Goal: Task Accomplishment & Management: Manage account settings

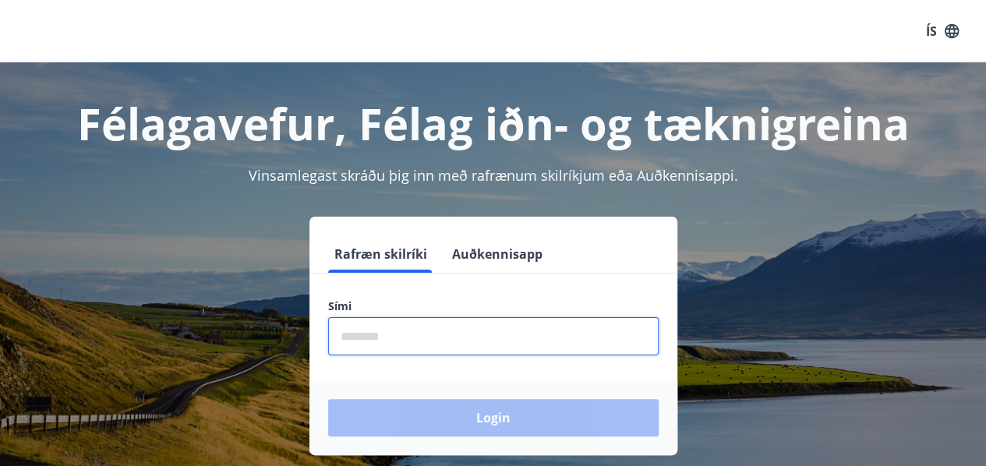
click at [357, 331] on input "phone" at bounding box center [493, 336] width 331 height 38
type input "********"
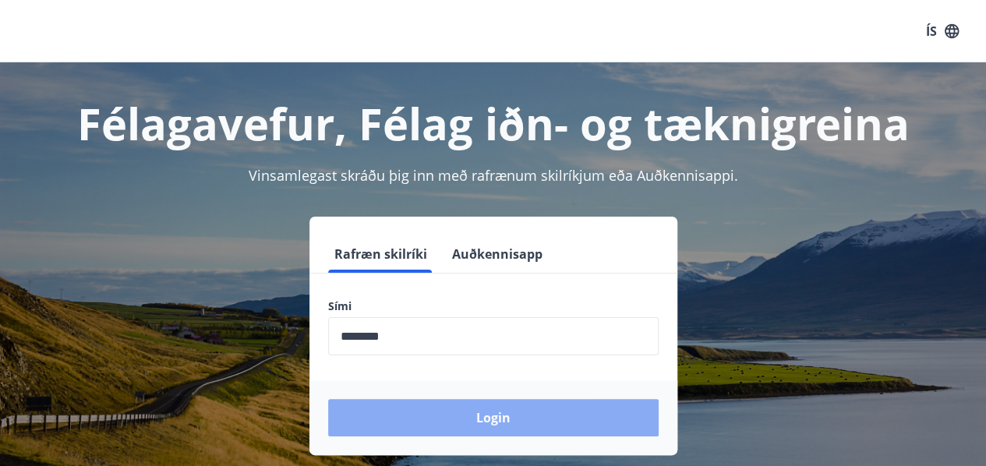
click at [501, 415] on button "Login" at bounding box center [493, 417] width 331 height 37
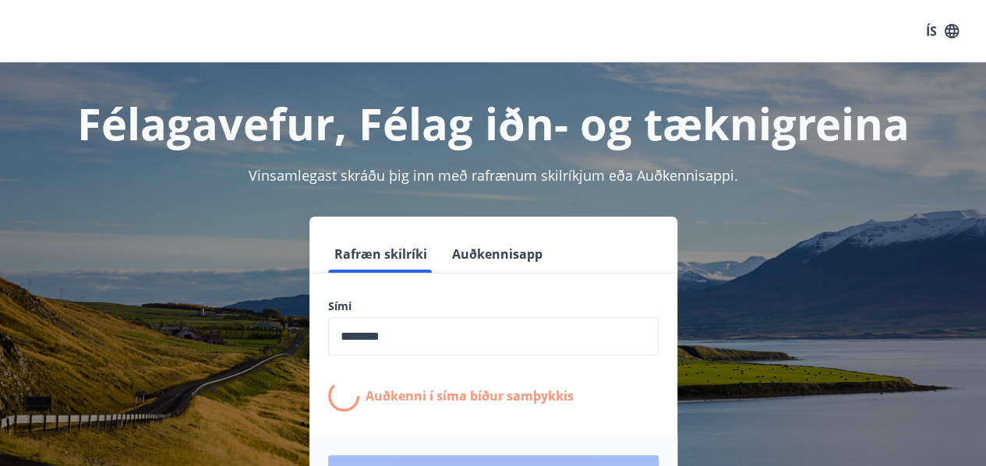
click at [720, 222] on div "Rafræn skilríki Auðkennisapp Sími ​ Auðkenni í síma bíður samþykkis Login" at bounding box center [493, 364] width 949 height 295
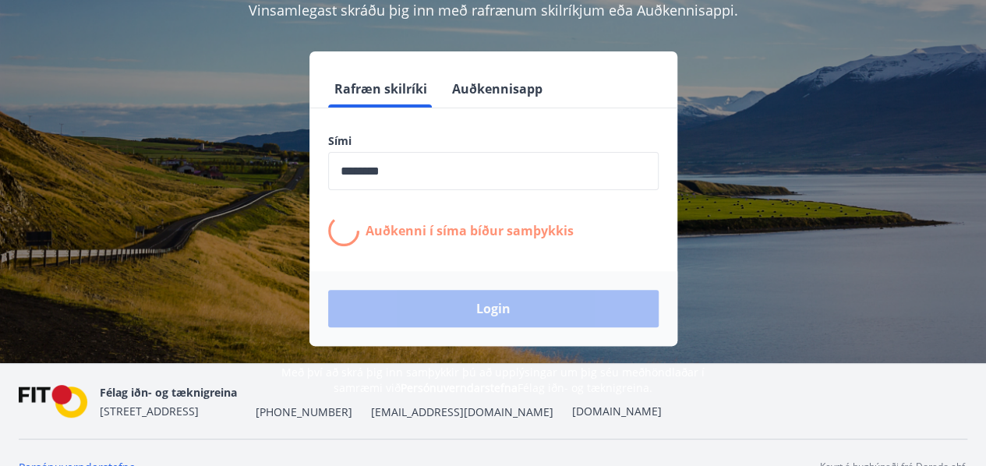
scroll to position [165, 0]
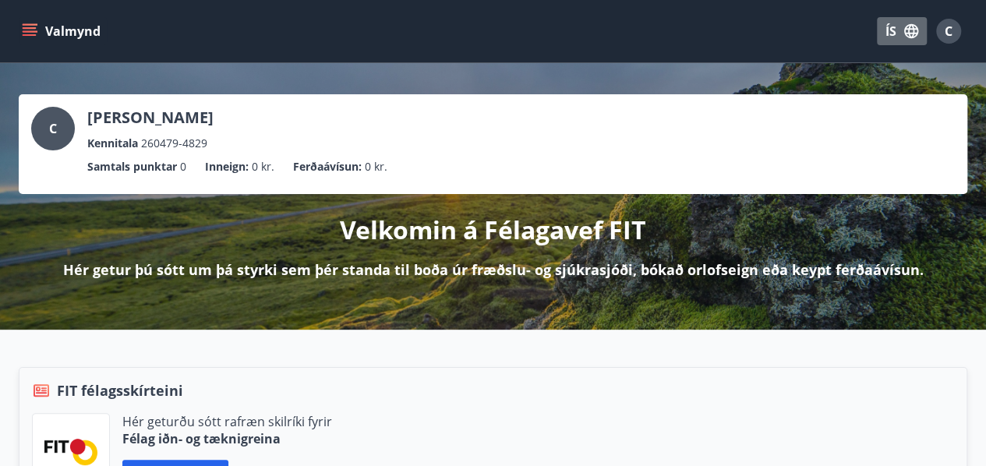
click at [907, 34] on icon "button" at bounding box center [911, 31] width 14 height 14
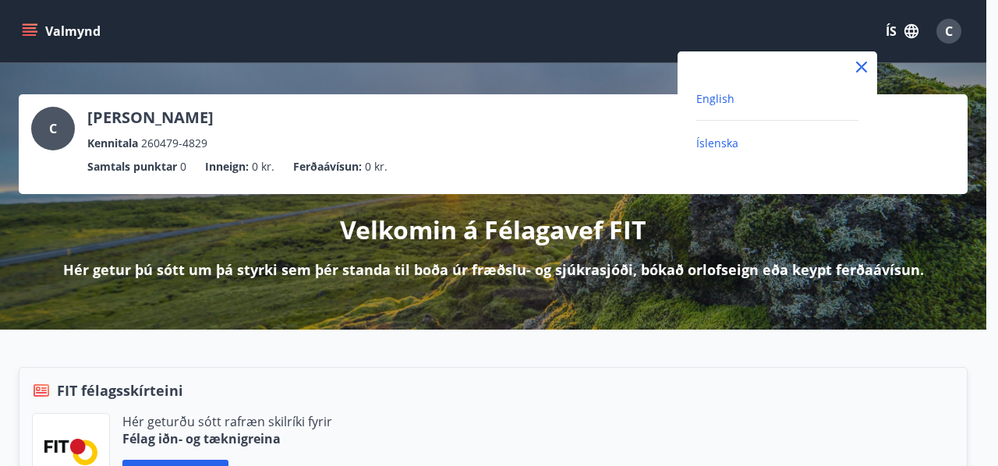
click at [730, 97] on span "English" at bounding box center [715, 98] width 38 height 15
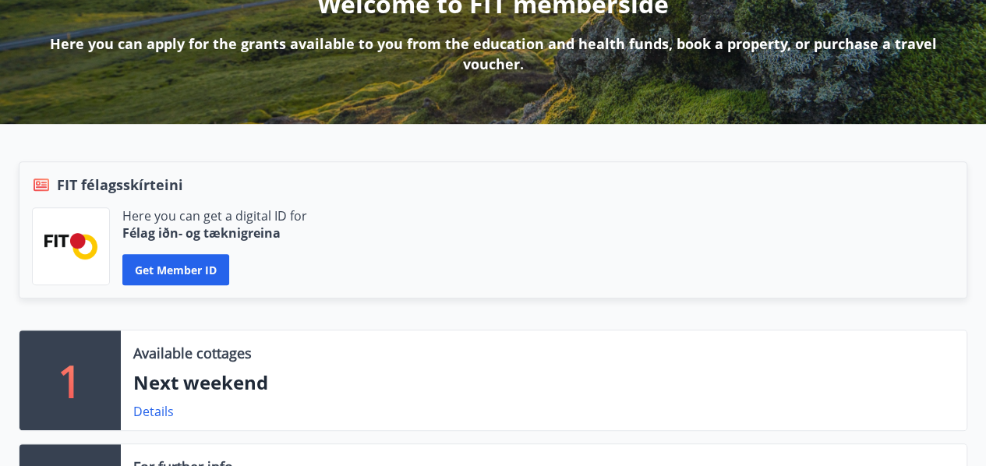
scroll to position [232, 0]
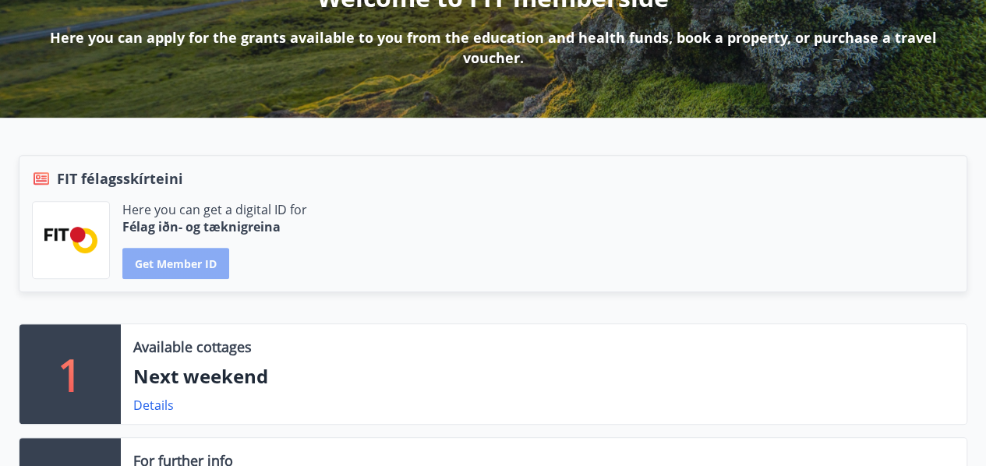
click at [175, 261] on button "Get member ID" at bounding box center [175, 263] width 107 height 31
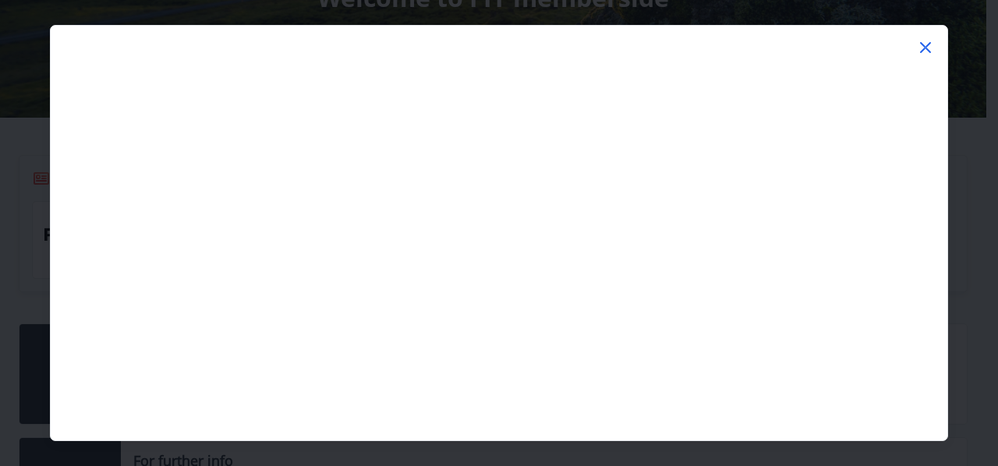
click at [929, 41] on icon at bounding box center [925, 47] width 19 height 19
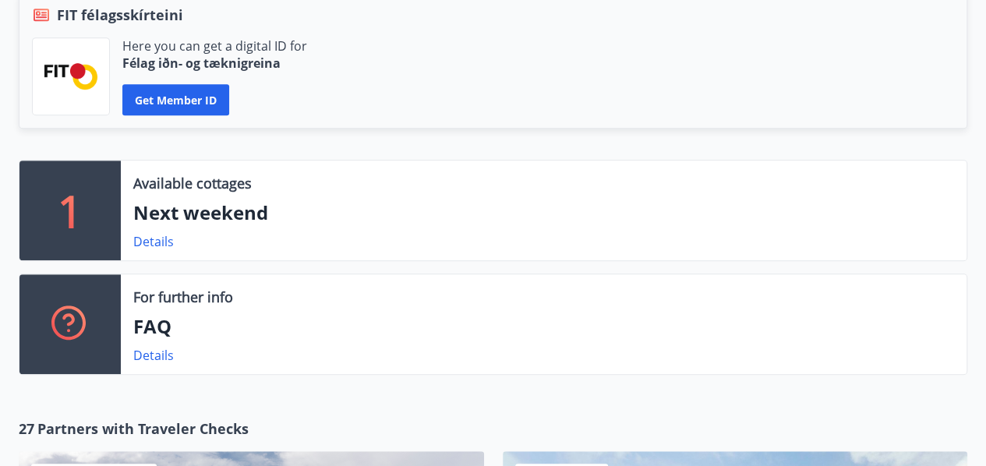
scroll to position [421, 0]
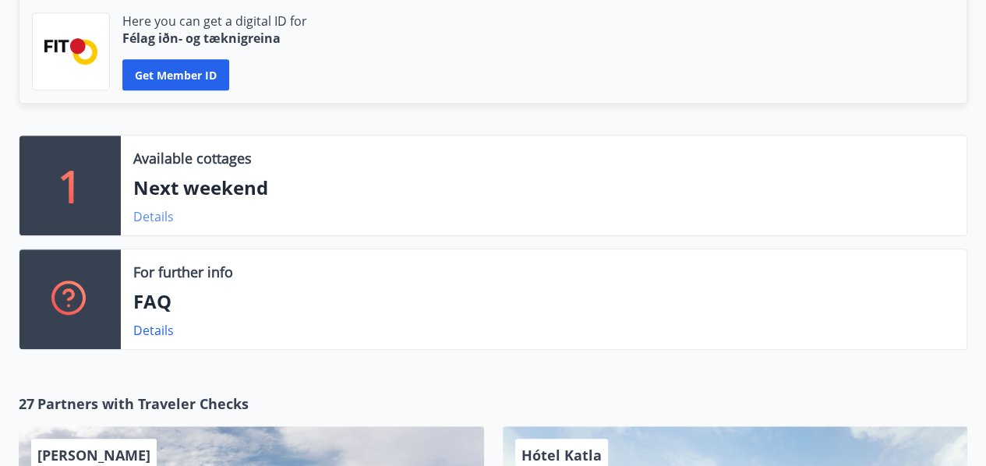
click at [157, 211] on link "Details" at bounding box center [153, 216] width 41 height 17
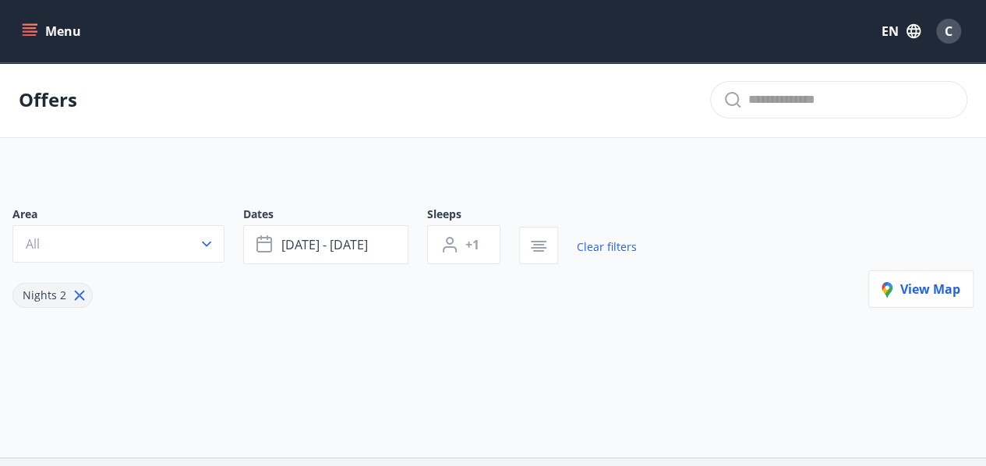
type input "*"
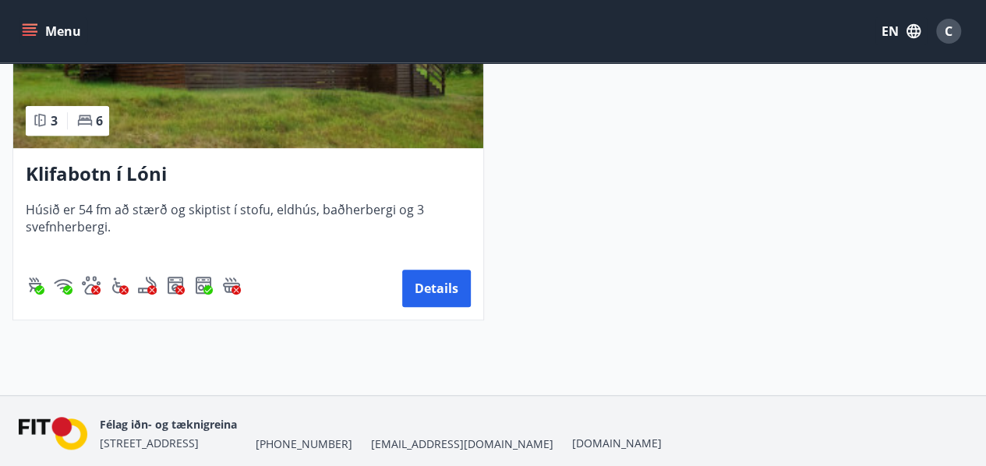
scroll to position [489, 0]
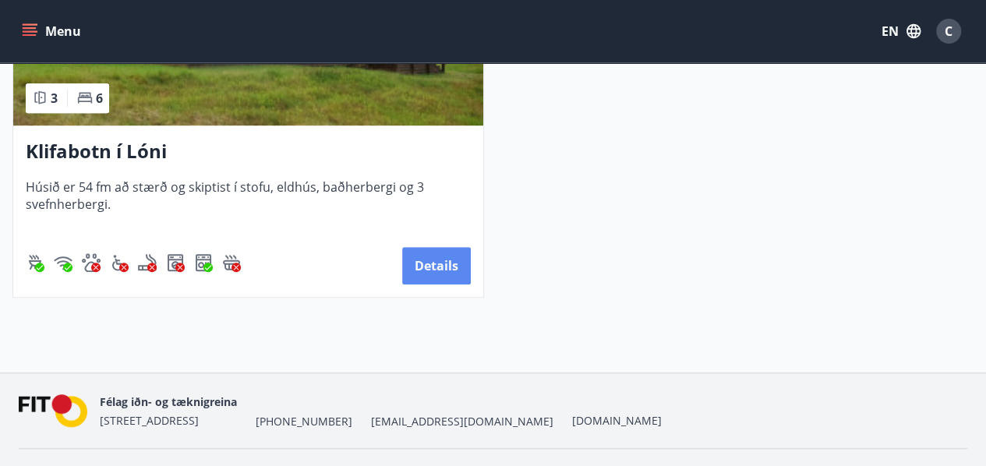
click at [433, 267] on button "Details" at bounding box center [436, 265] width 69 height 37
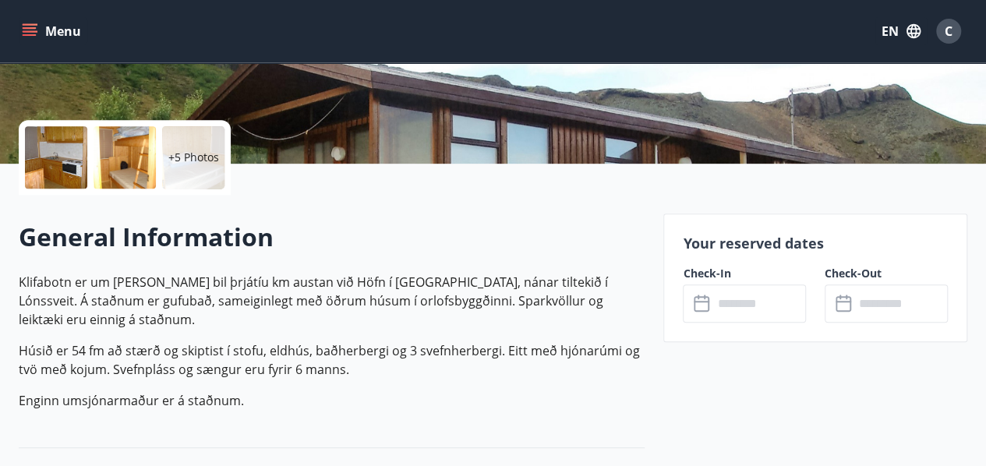
scroll to position [270, 0]
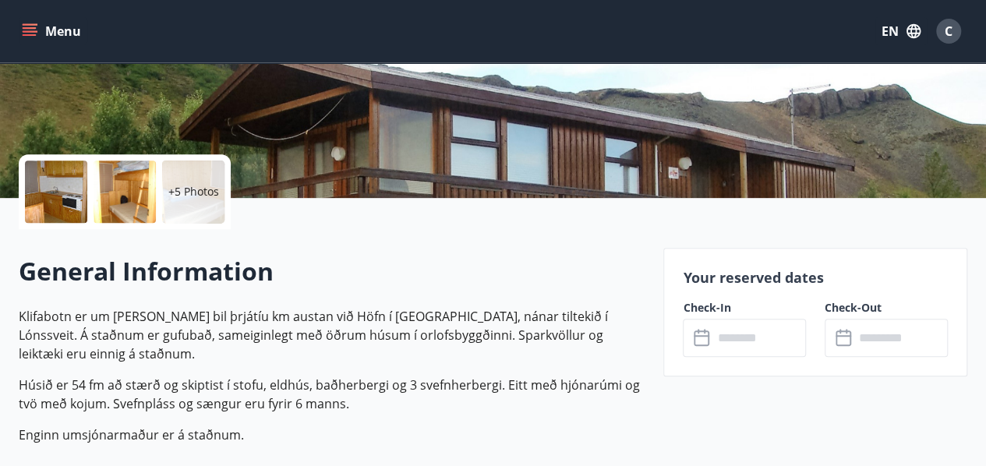
click at [61, 184] on div at bounding box center [56, 192] width 62 height 62
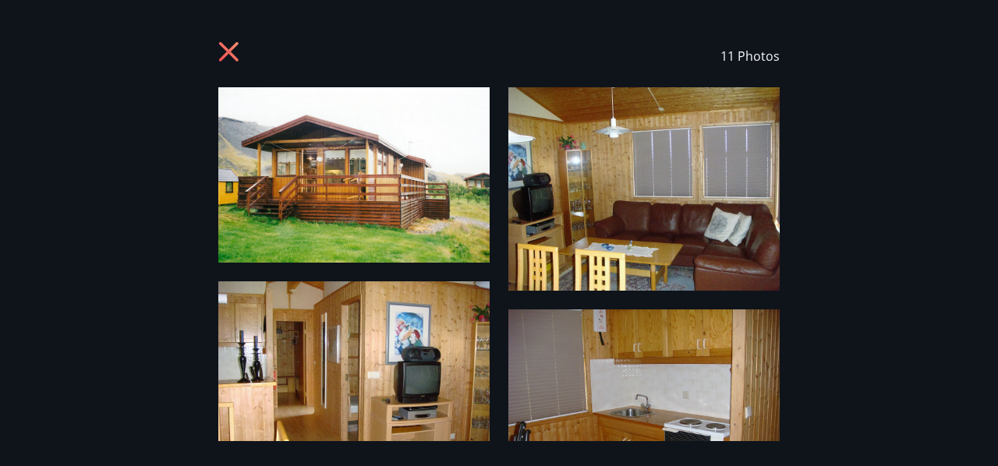
click at [390, 184] on img at bounding box center [353, 174] width 271 height 175
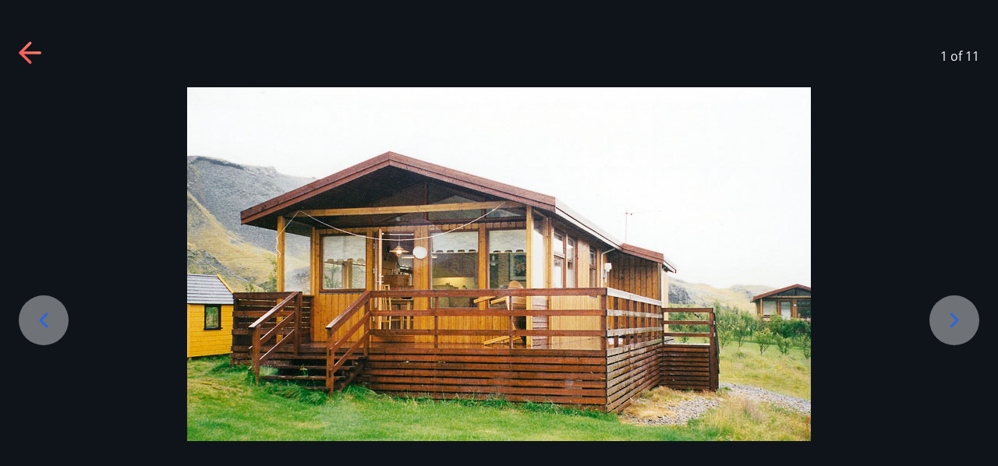
click at [955, 325] on icon at bounding box center [954, 320] width 25 height 25
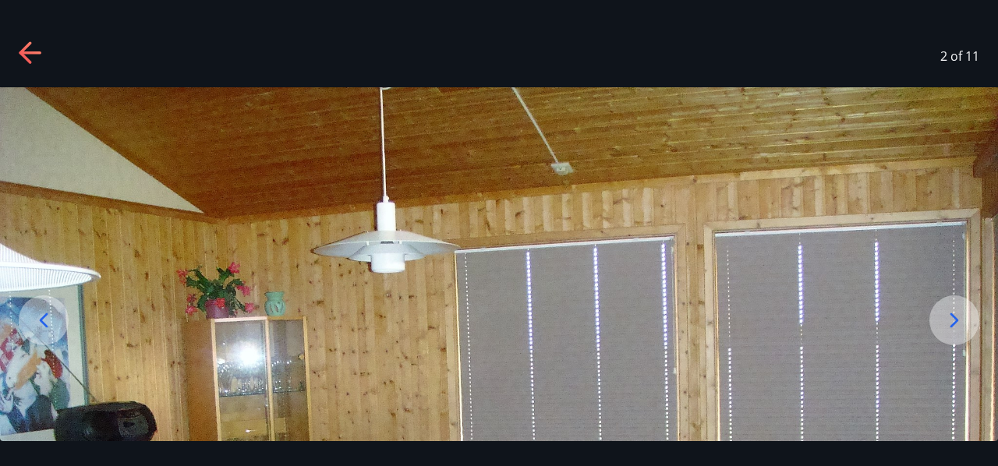
click at [955, 325] on icon at bounding box center [954, 320] width 25 height 25
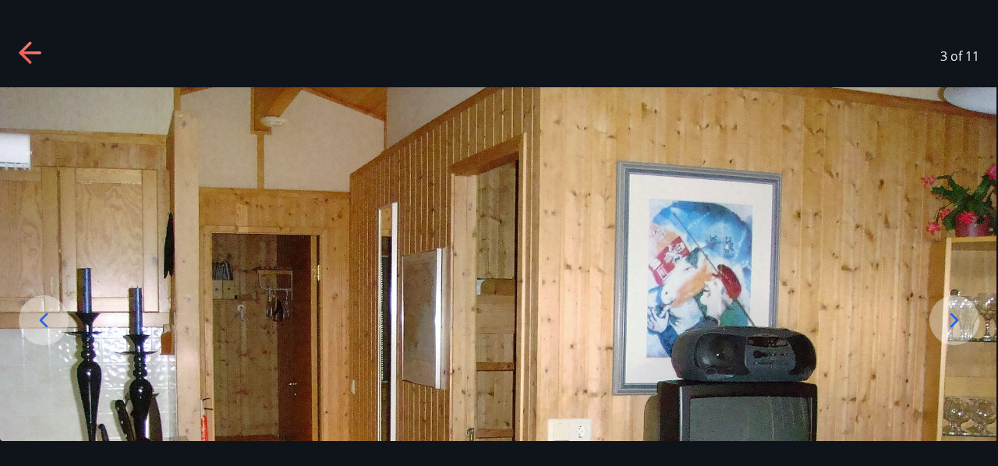
drag, startPoint x: 527, startPoint y: 225, endPoint x: 481, endPoint y: 148, distance: 89.8
click at [490, 82] on div "3 of 11" at bounding box center [499, 233] width 998 height 416
click at [976, 331] on div at bounding box center [954, 320] width 50 height 50
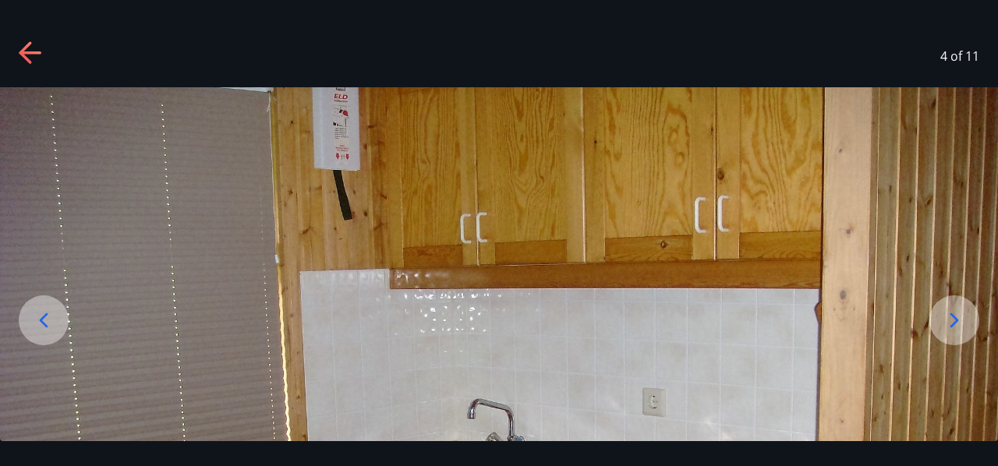
click at [976, 331] on div at bounding box center [954, 320] width 50 height 50
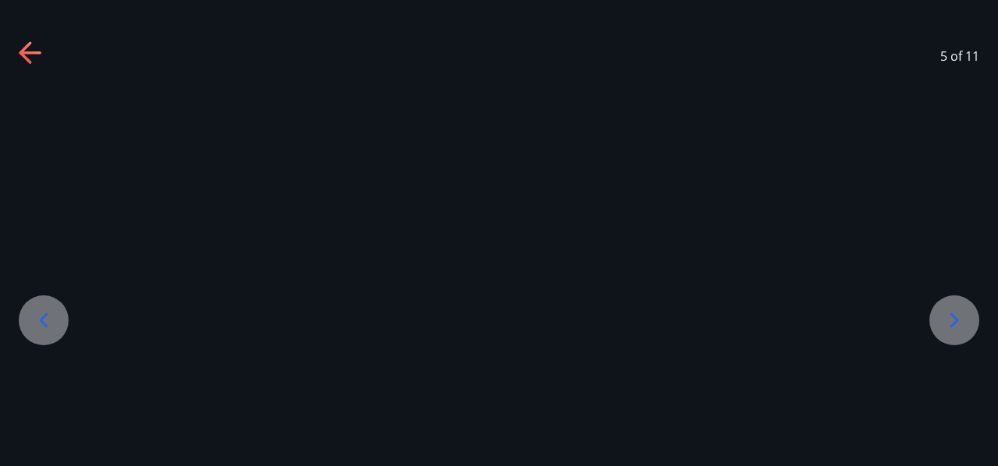
click at [976, 331] on div at bounding box center [954, 320] width 50 height 50
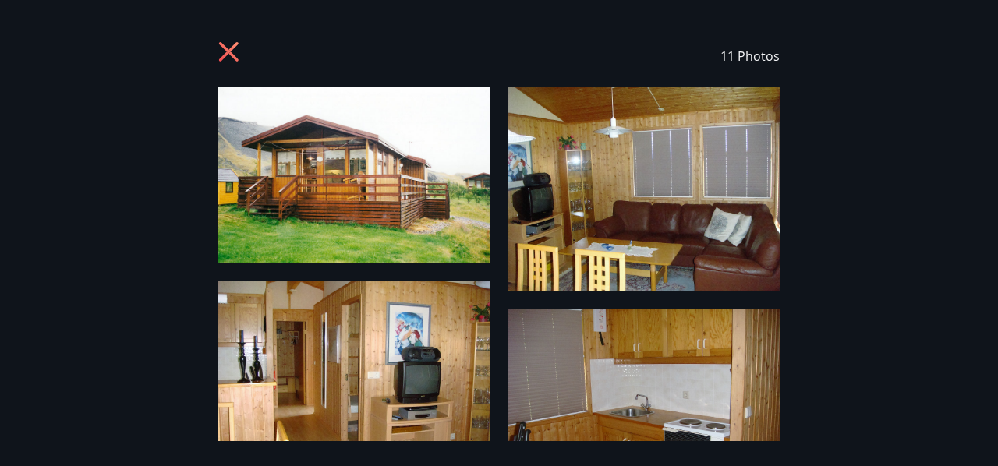
click at [839, 234] on div "11 Photos" at bounding box center [499, 233] width 998 height 416
click at [229, 50] on icon at bounding box center [228, 51] width 19 height 19
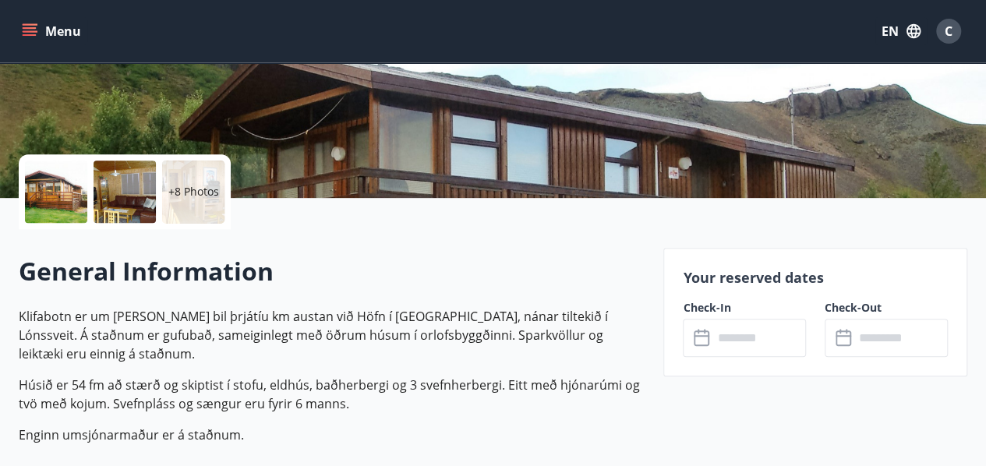
click at [22, 23] on icon "menu" at bounding box center [30, 31] width 16 height 16
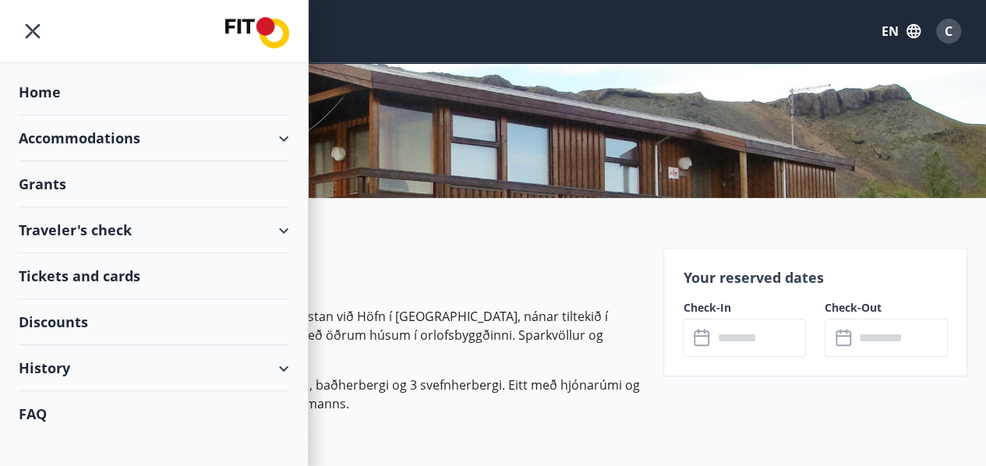
click at [196, 361] on div "History" at bounding box center [154, 368] width 270 height 46
click at [45, 184] on div "Grants" at bounding box center [154, 184] width 270 height 46
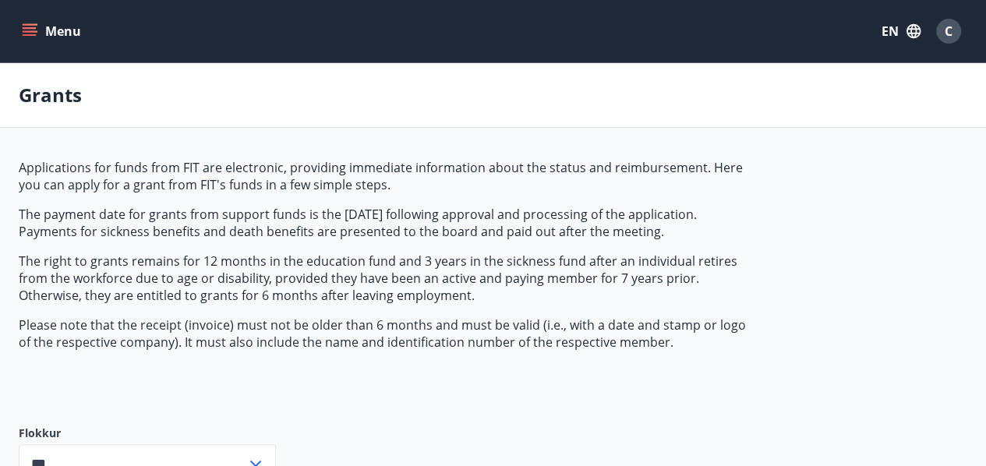
type input "***"
click at [952, 30] on span "C" at bounding box center [949, 31] width 8 height 17
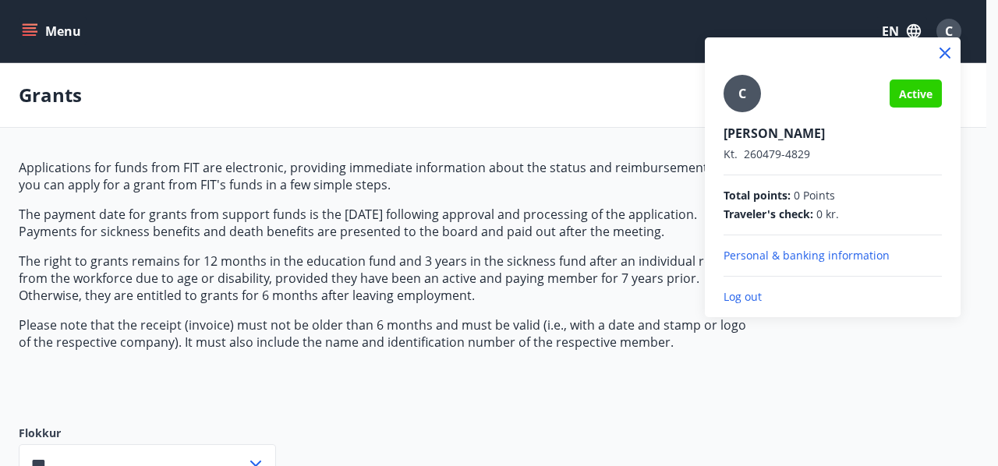
click at [802, 259] on p "Personal & banking information" at bounding box center [832, 256] width 218 height 16
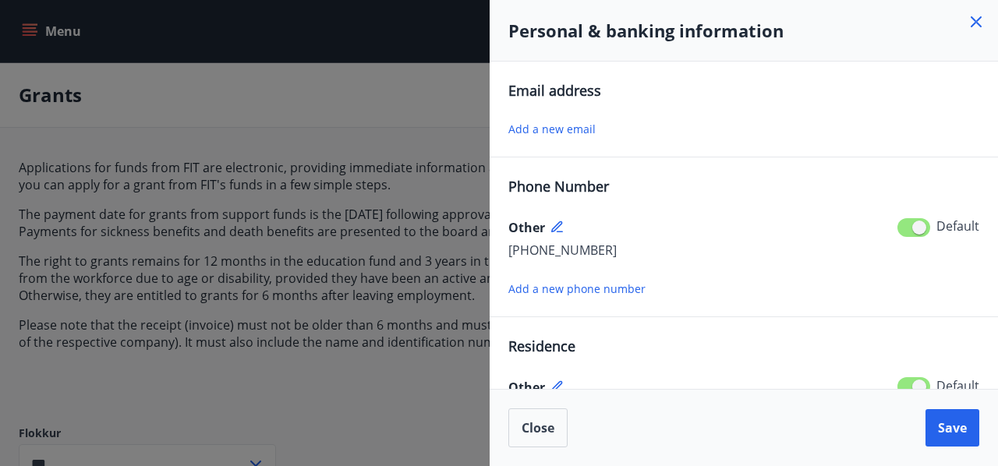
click at [772, 193] on div "Phone Number Other +354 788-1369 Default Add a new phone number" at bounding box center [743, 237] width 471 height 122
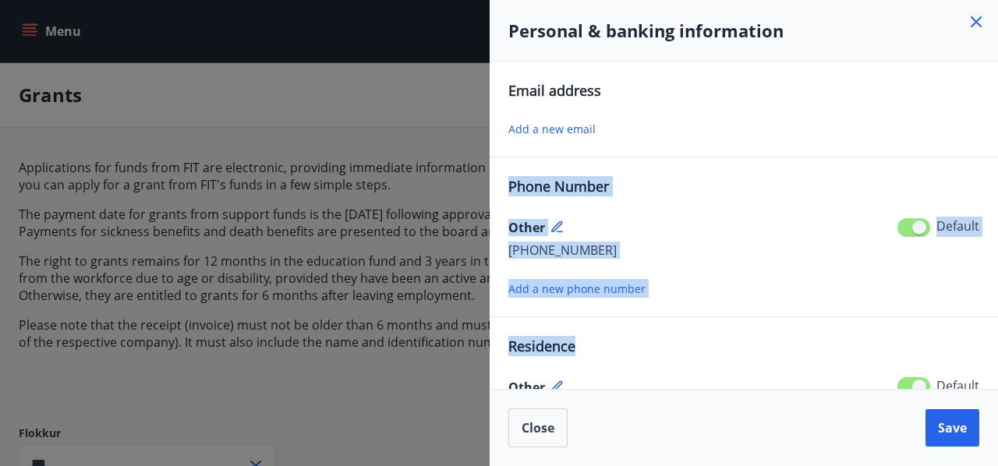
drag, startPoint x: 727, startPoint y: 318, endPoint x: 706, endPoint y: 131, distance: 188.2
click at [706, 131] on div "Email address Add a new email Phone Number Other +354 788-1369 Default Add a ne…" at bounding box center [743, 319] width 471 height 479
click at [717, 101] on div "Email address Add a new email" at bounding box center [743, 109] width 471 height 58
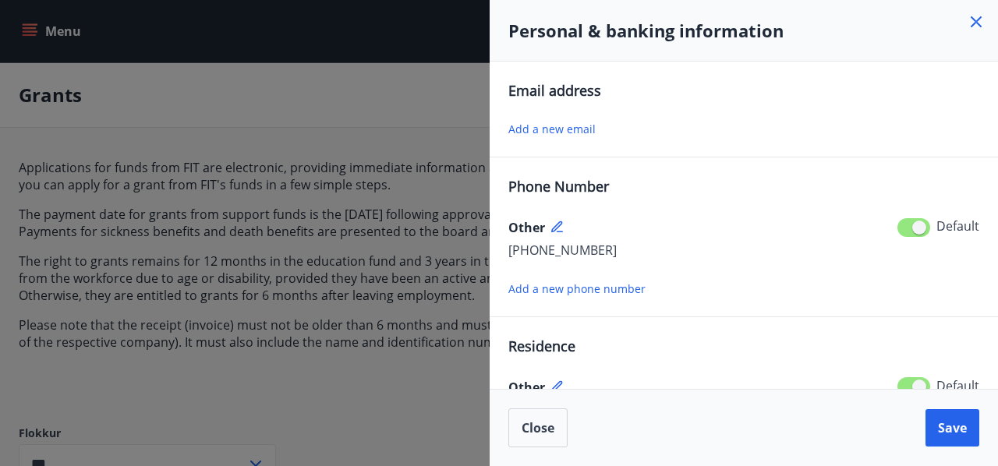
click at [571, 124] on span "Add a new email" at bounding box center [551, 129] width 87 height 15
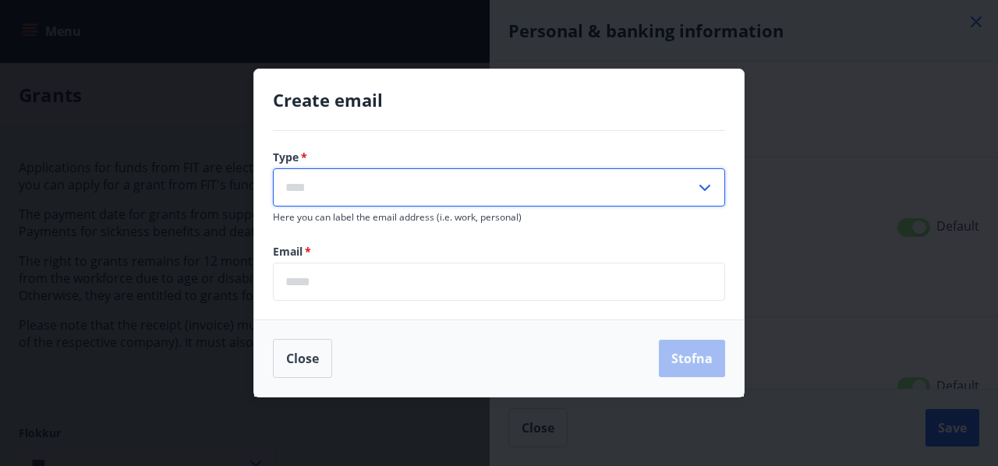
click at [382, 184] on input "text" at bounding box center [484, 187] width 422 height 38
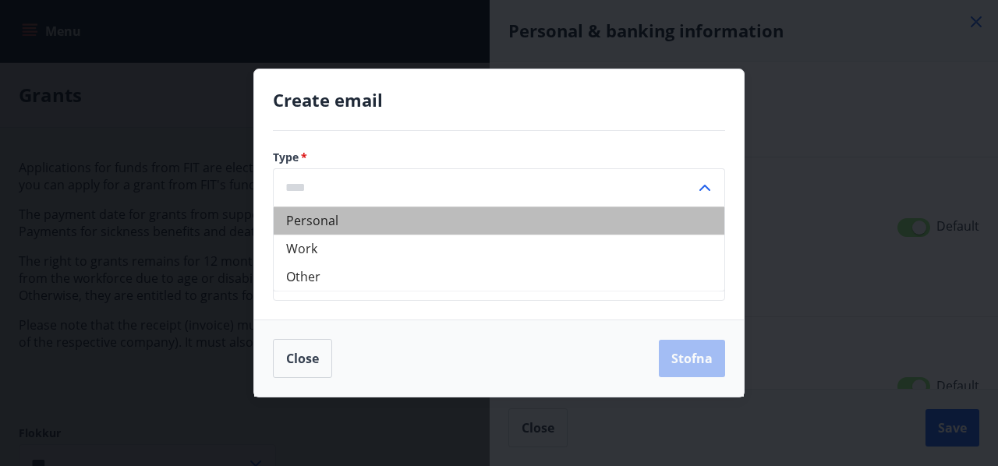
click at [335, 222] on li "Personal" at bounding box center [499, 221] width 451 height 28
type input "********"
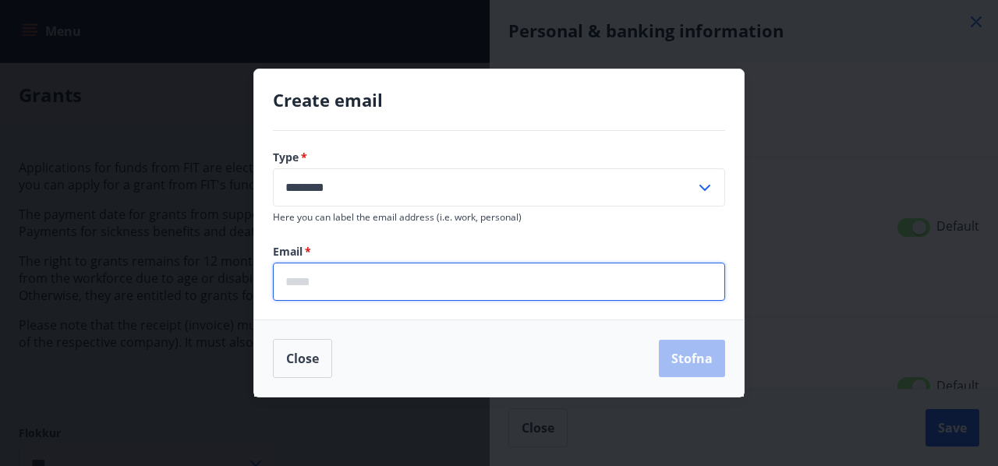
click at [334, 274] on input "email" at bounding box center [499, 282] width 452 height 38
type input "**********"
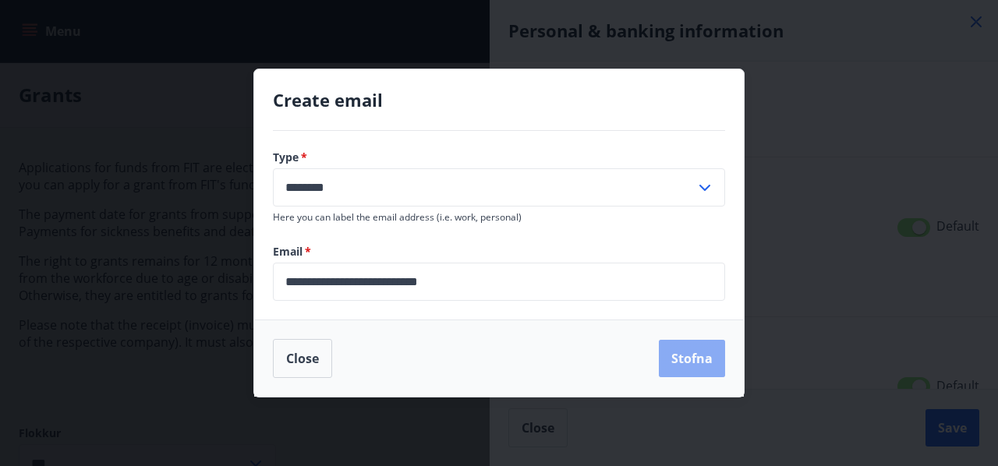
click at [686, 357] on button "Stofna" at bounding box center [692, 358] width 66 height 37
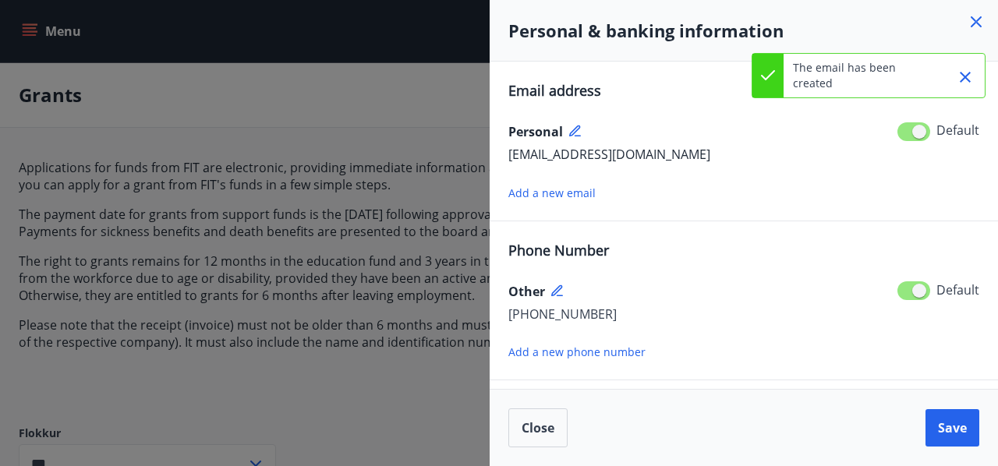
click at [683, 232] on div "Email address Personal stana_constantin@yahoo.co.uk Default Add a new email Pho…" at bounding box center [743, 351] width 471 height 543
click at [946, 431] on span "Save" at bounding box center [952, 427] width 29 height 17
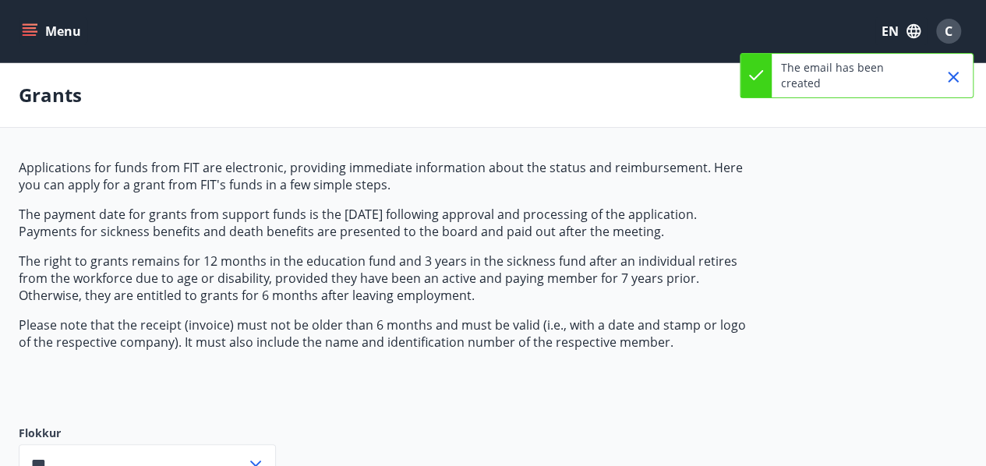
drag, startPoint x: 486, startPoint y: 299, endPoint x: 854, endPoint y: 242, distance: 371.4
click at [854, 242] on div "Applications for funds from FIT are electronic, providing immediate information…" at bounding box center [493, 333] width 949 height 348
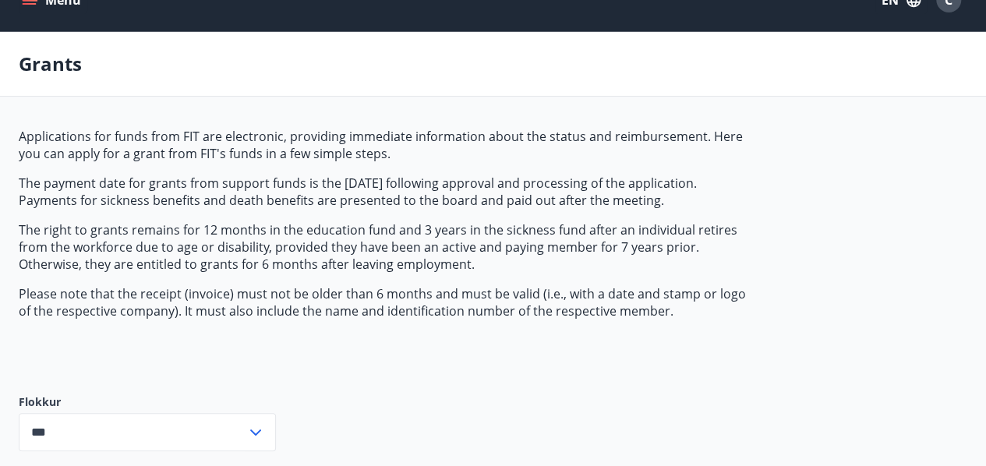
scroll to position [170, 0]
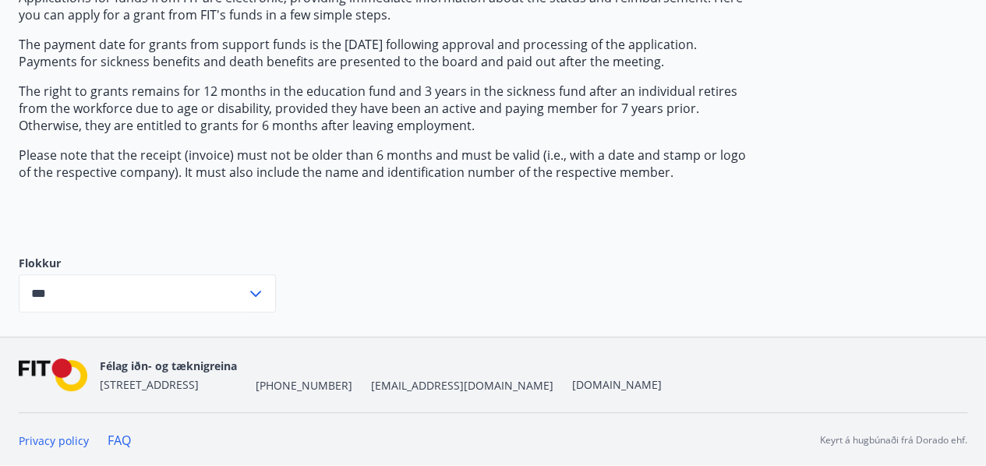
click at [260, 294] on icon at bounding box center [255, 294] width 19 height 19
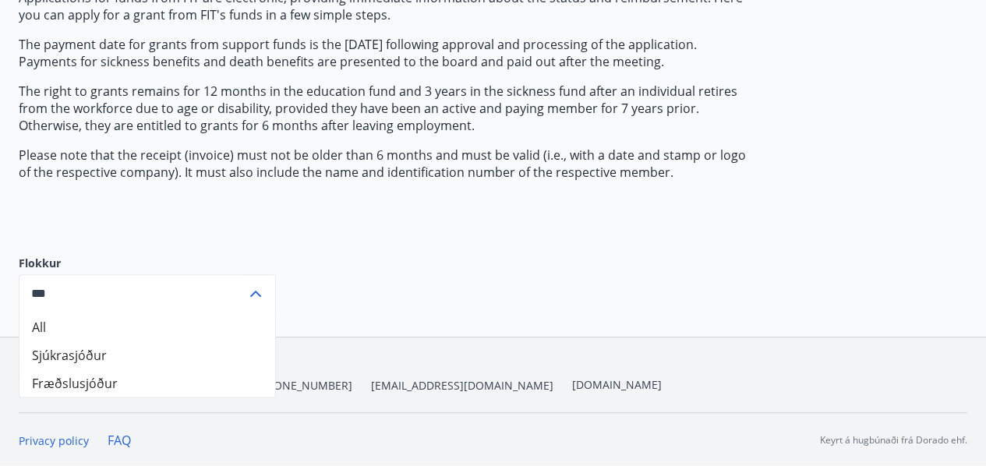
click at [71, 328] on li "All" at bounding box center [147, 327] width 256 height 28
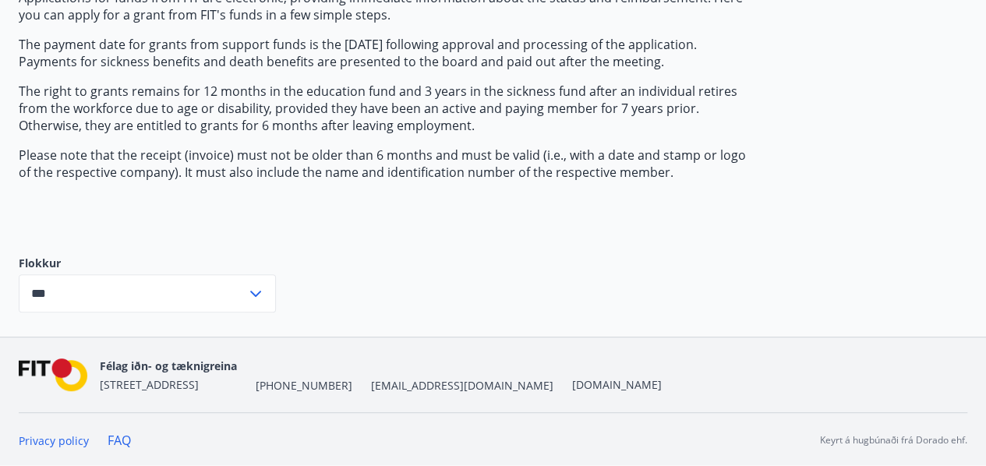
click at [463, 260] on div "Applications for funds from FIT are electronic, providing immediate information…" at bounding box center [493, 163] width 949 height 348
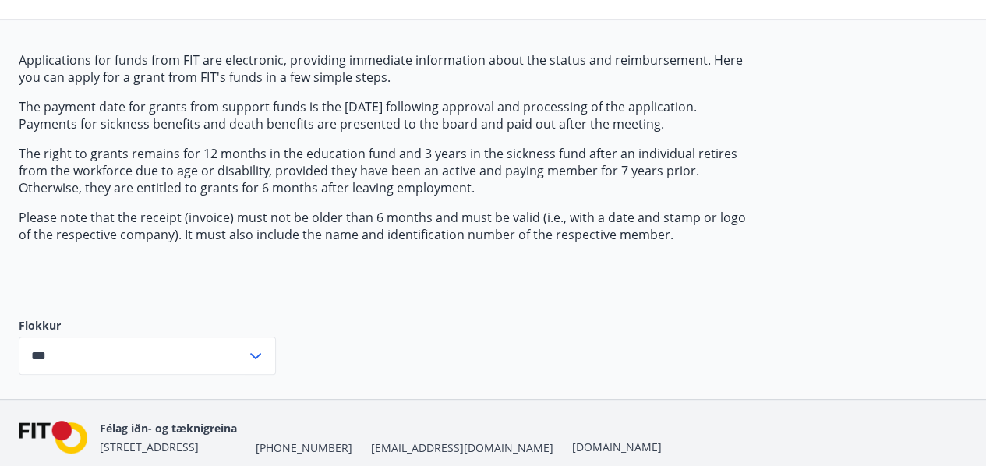
scroll to position [0, 0]
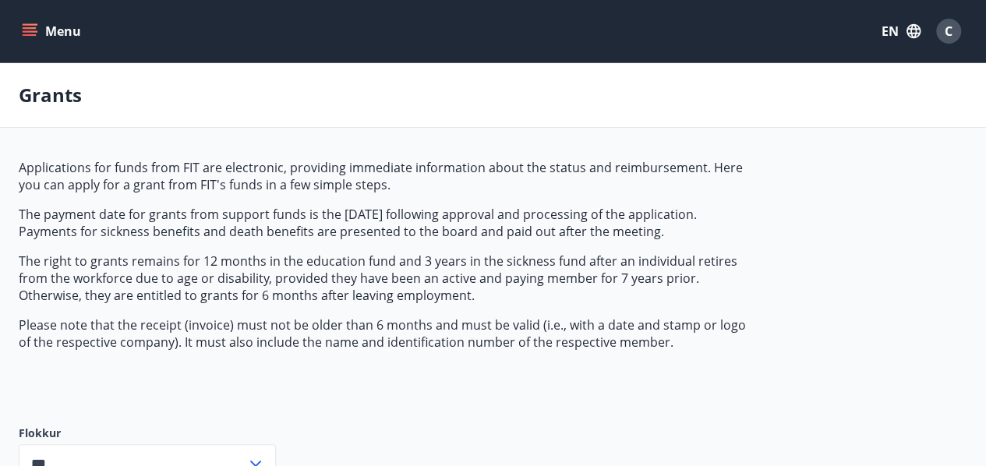
click at [31, 30] on icon "menu" at bounding box center [30, 31] width 16 height 16
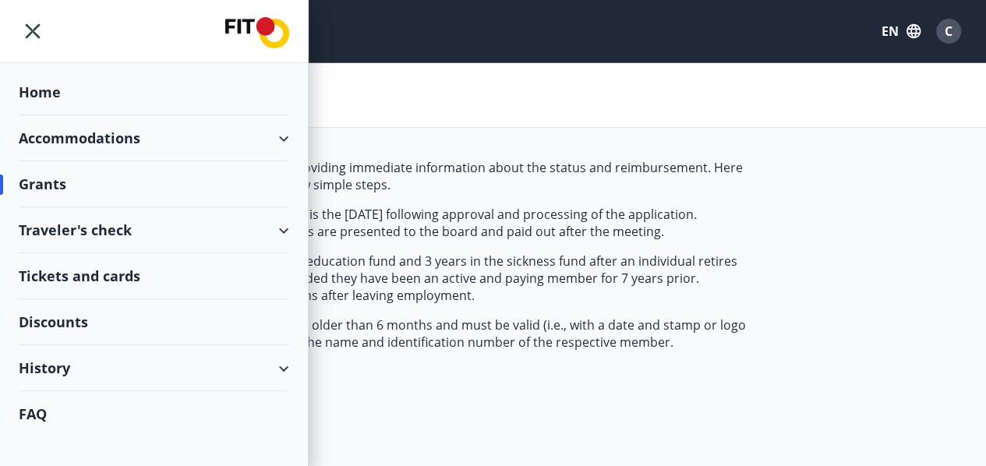
click at [88, 136] on div "Accommodations" at bounding box center [154, 138] width 270 height 46
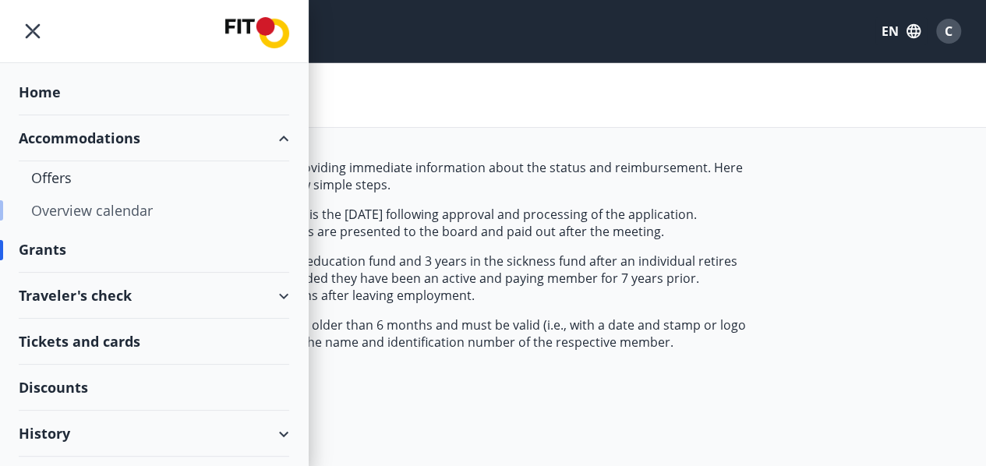
click at [72, 207] on div "Overview calendar" at bounding box center [154, 210] width 246 height 33
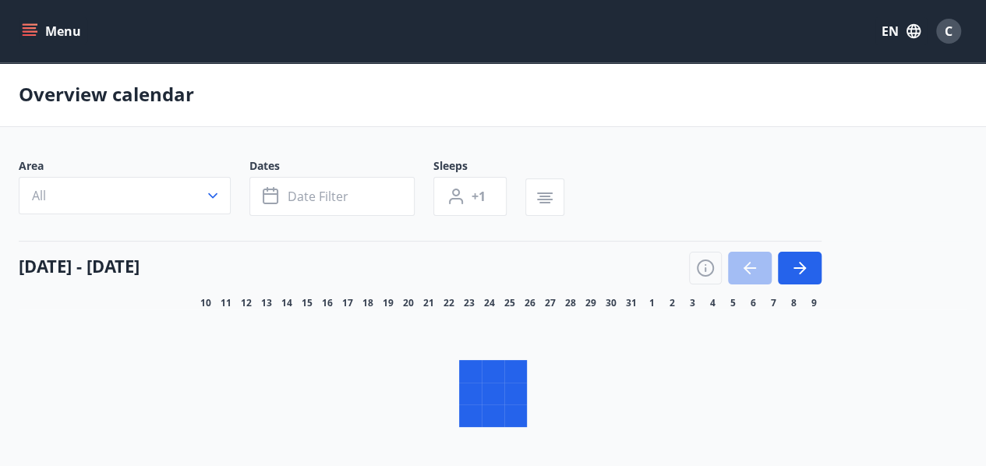
click at [24, 24] on icon "menu" at bounding box center [31, 25] width 17 height 2
click at [31, 32] on icon "menu" at bounding box center [31, 31] width 17 height 2
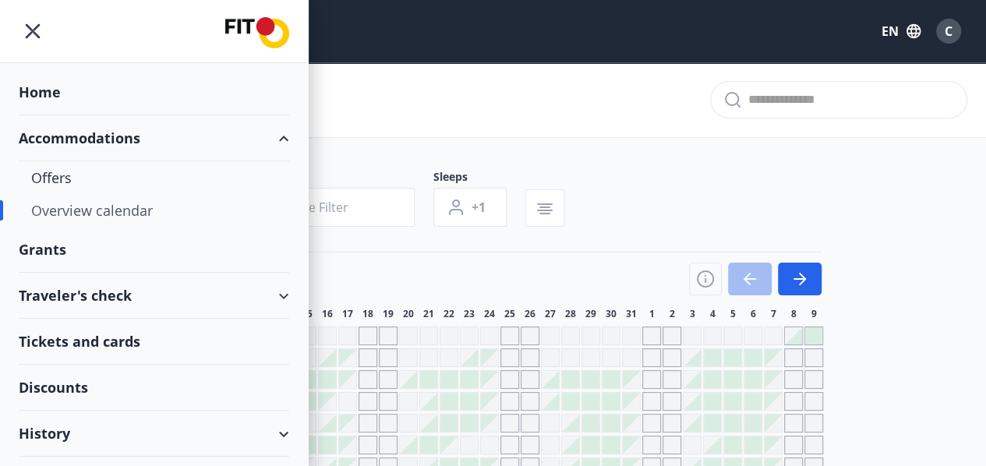
click at [279, 136] on div "Overview calendar" at bounding box center [493, 100] width 986 height 76
click at [67, 335] on span "Florida - Orlando" at bounding box center [94, 336] width 150 height 16
click at [50, 386] on span "Úthlíð - Kóngsvegur 1" at bounding box center [75, 380] width 112 height 16
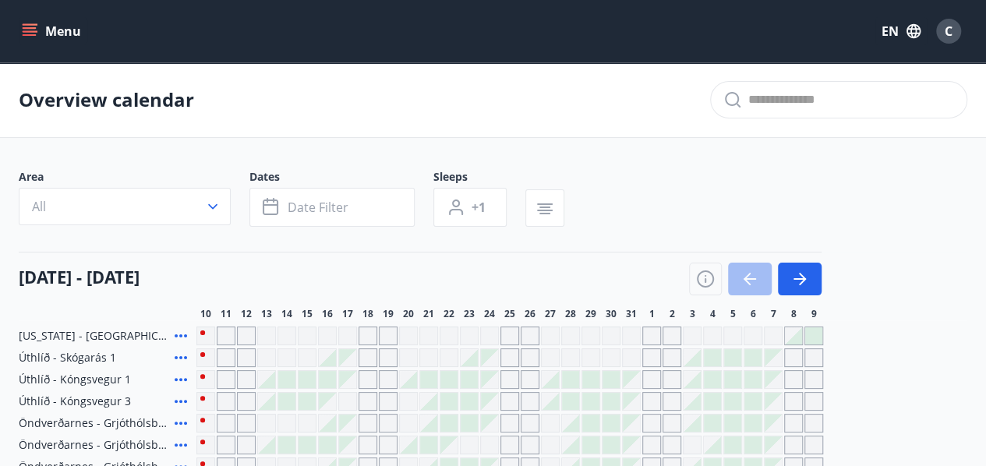
click at [26, 29] on icon "menu" at bounding box center [30, 31] width 16 height 16
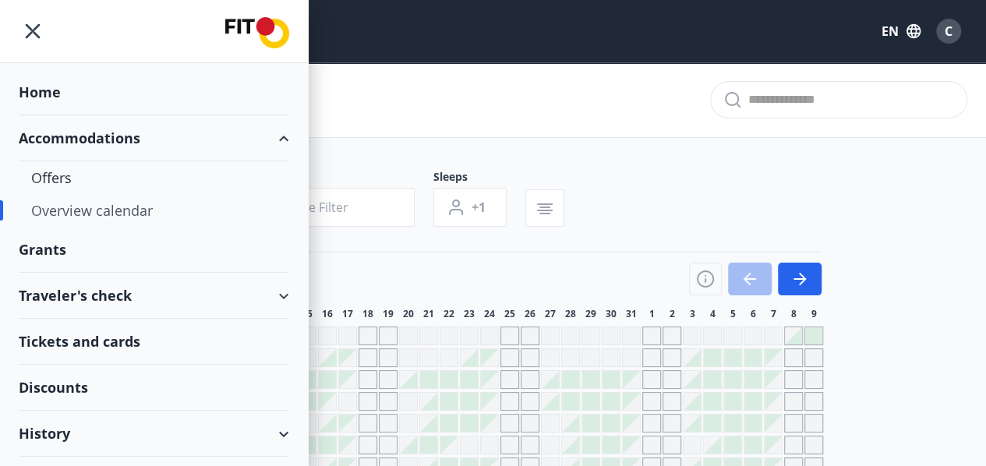
scroll to position [34, 0]
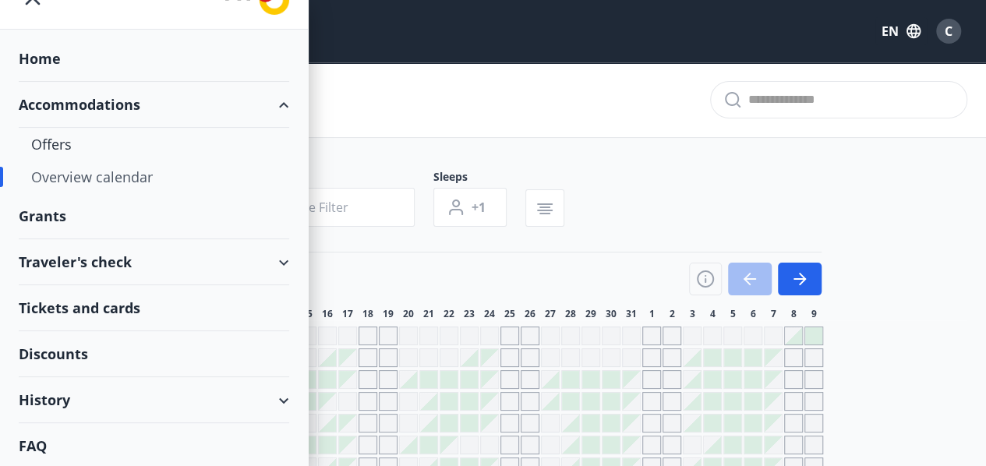
click at [52, 348] on div "Discounts" at bounding box center [154, 354] width 270 height 46
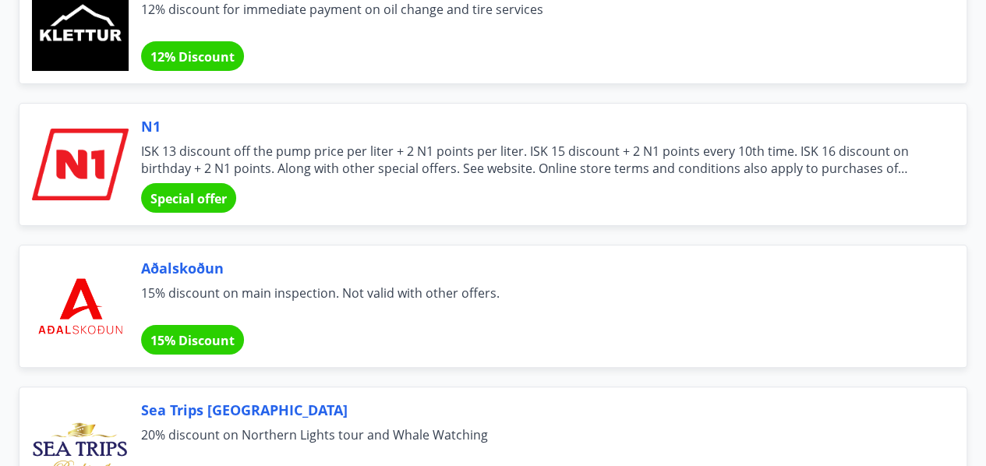
scroll to position [5856, 0]
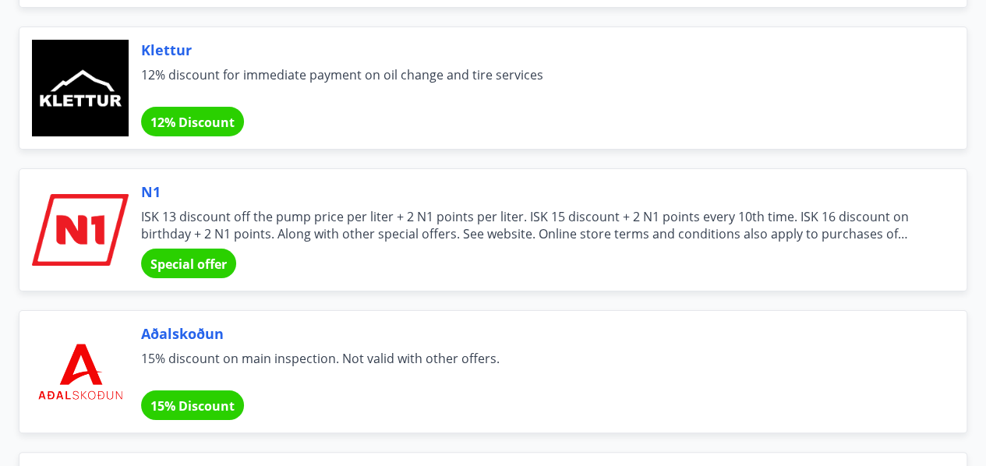
click at [90, 207] on div at bounding box center [80, 230] width 97 height 97
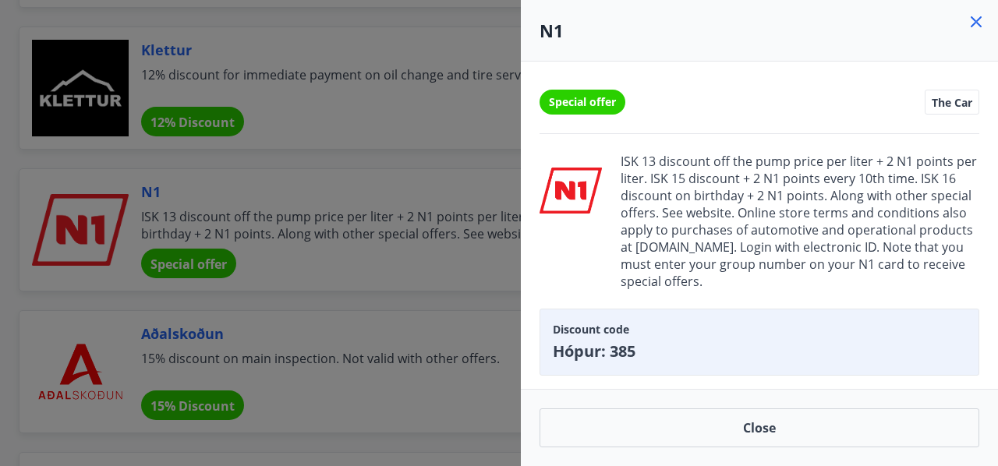
click at [712, 264] on span "ISK 13 discount off the pump price per liter + 2 N1 points per liter. ISK 15 di…" at bounding box center [799, 221] width 359 height 137
click at [978, 23] on icon at bounding box center [976, 21] width 19 height 19
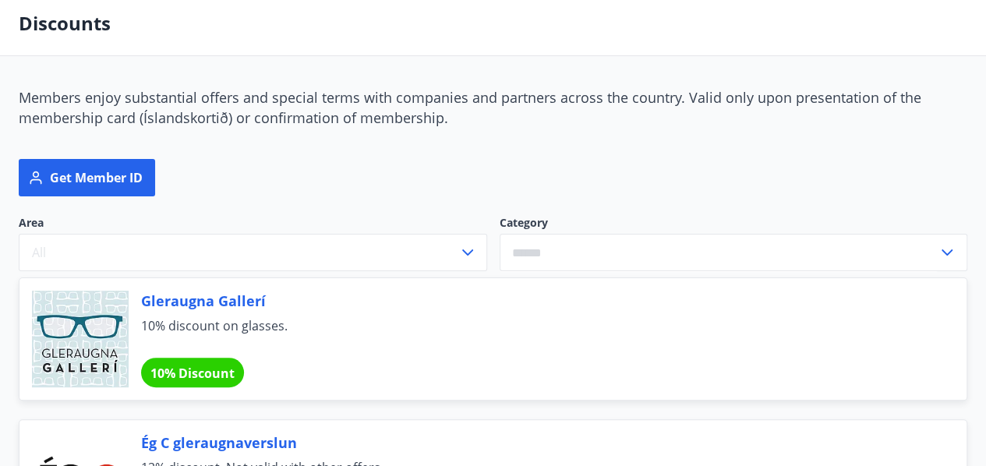
scroll to position [0, 0]
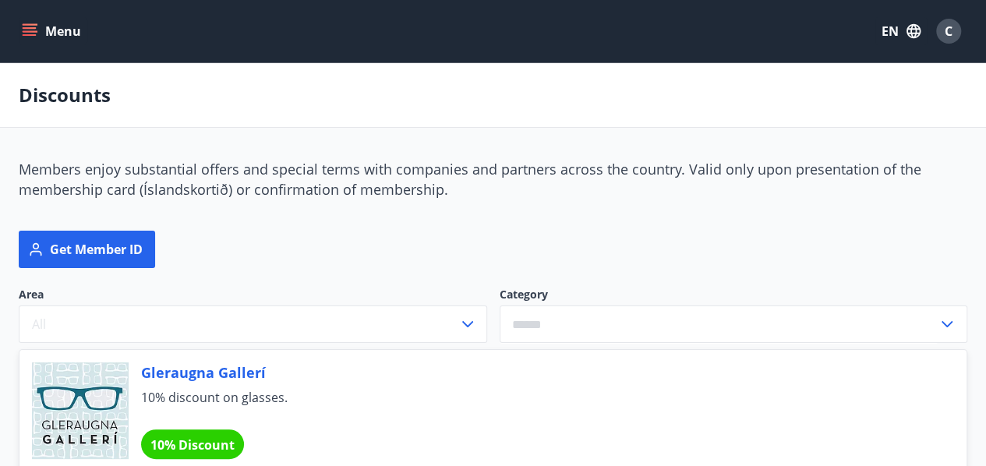
click at [27, 23] on icon "menu" at bounding box center [30, 31] width 16 height 16
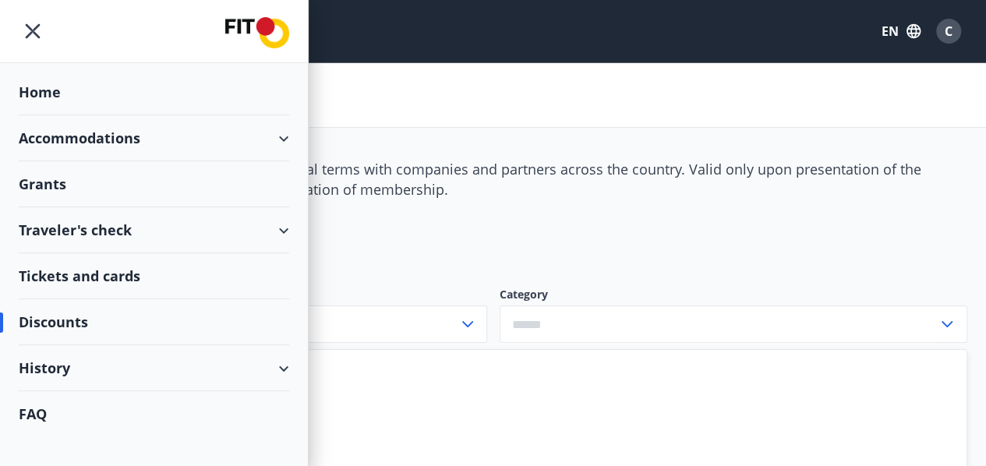
click at [42, 88] on div "Home" at bounding box center [154, 92] width 270 height 46
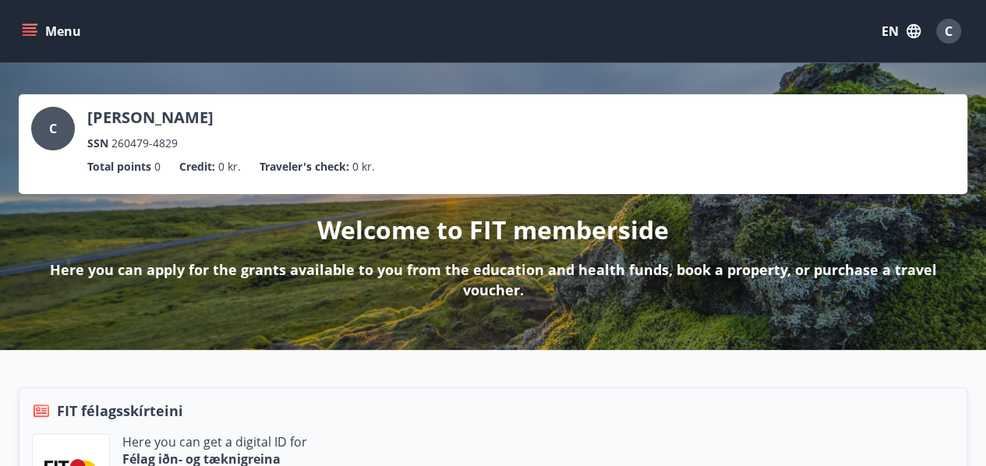
click at [62, 127] on div "C" at bounding box center [53, 129] width 44 height 44
click at [156, 140] on span "260479-4829" at bounding box center [144, 143] width 66 height 17
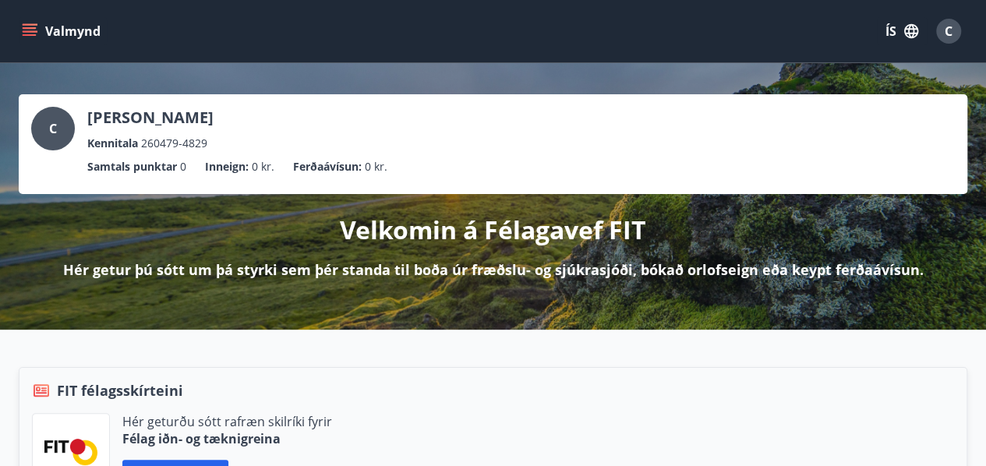
click at [843, 211] on div "Velkomin á Félagavef FIT Hér getur þú sótt um þá styrki sem þér standa til boða…" at bounding box center [493, 237] width 949 height 86
click at [37, 23] on icon "menu" at bounding box center [30, 31] width 16 height 16
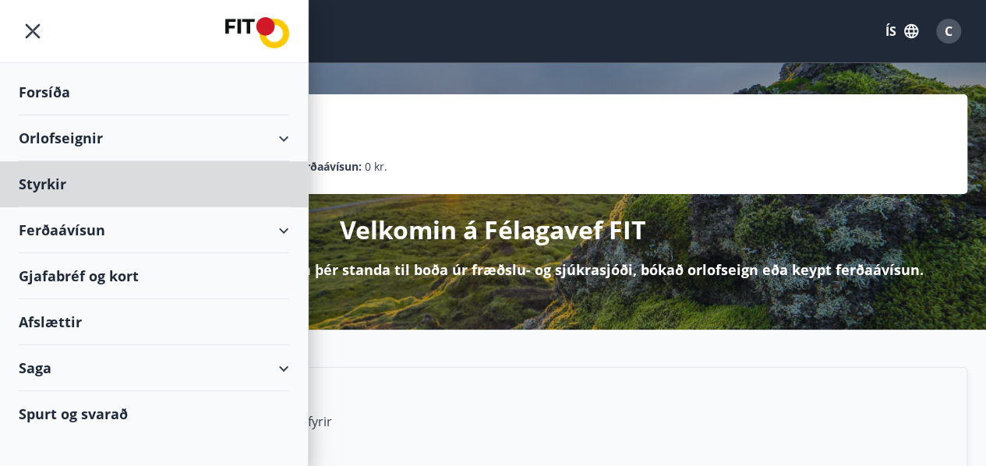
click at [45, 88] on div "Forsíða" at bounding box center [154, 92] width 270 height 46
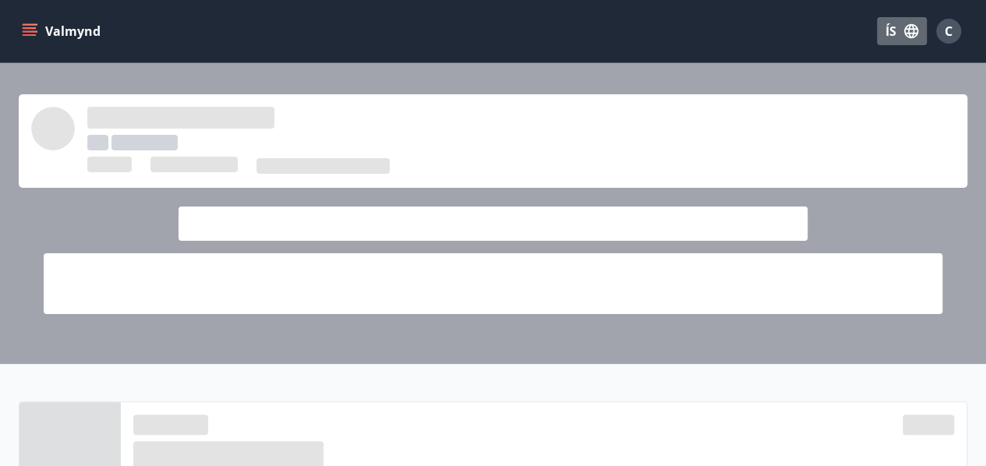
click at [911, 38] on icon "button" at bounding box center [911, 31] width 17 height 17
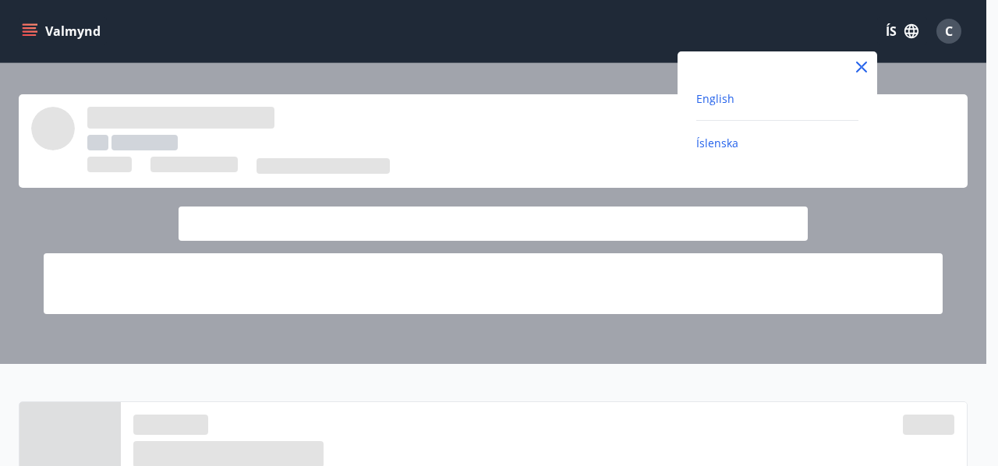
click at [725, 100] on span "English" at bounding box center [715, 98] width 38 height 15
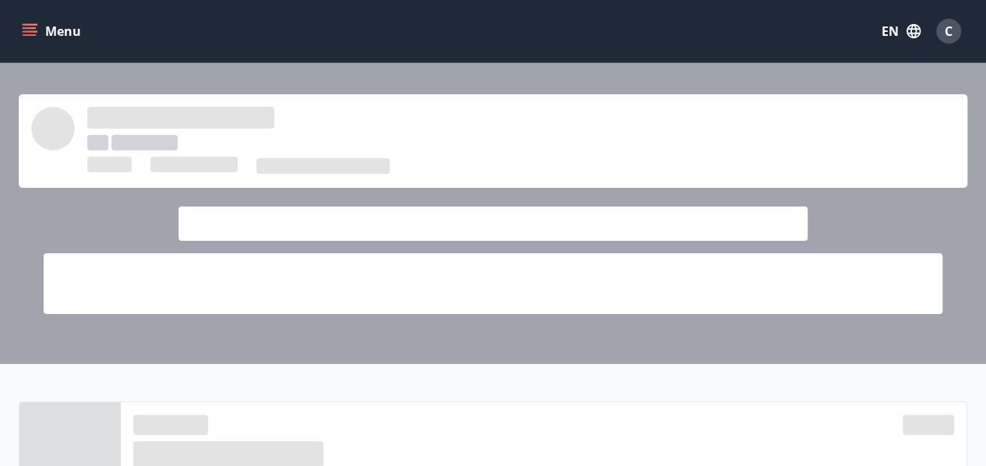
click at [38, 29] on button "Menu" at bounding box center [53, 31] width 69 height 28
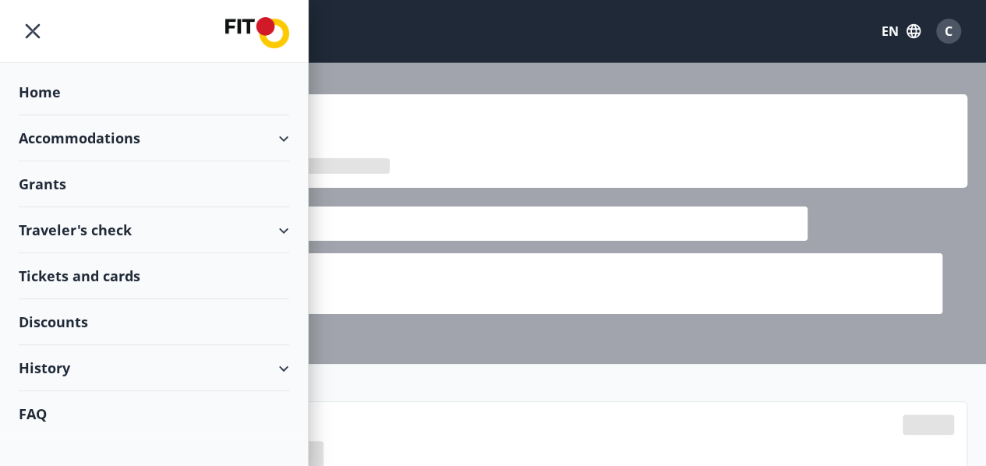
click at [56, 320] on div "Discounts" at bounding box center [154, 322] width 270 height 46
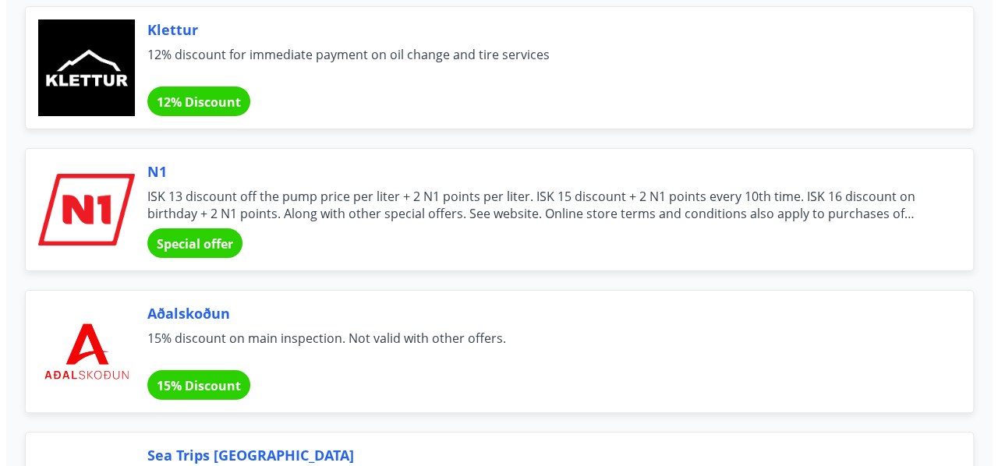
scroll to position [5889, 0]
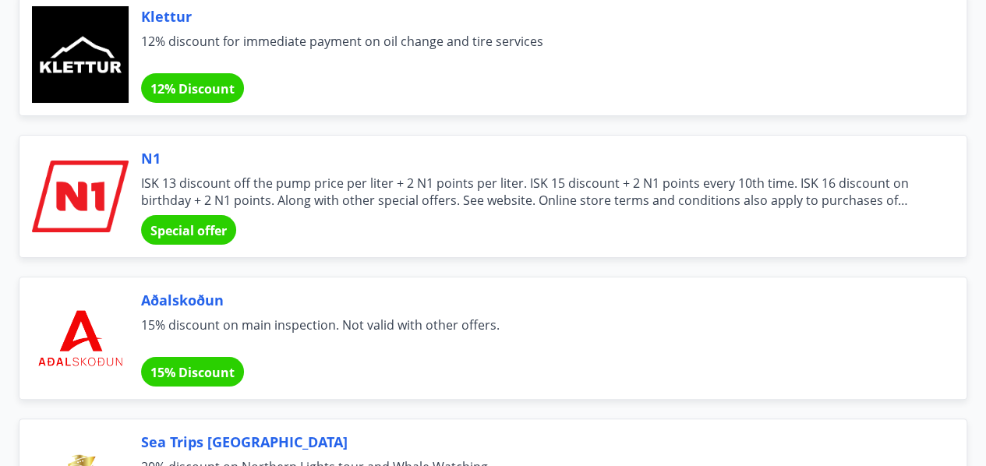
click at [171, 175] on span "ISK 13 discount off the pump price per liter + 2 N1 points per liter. ISK 15 di…" at bounding box center [535, 192] width 788 height 34
